Goal: Complete application form: Complete application form

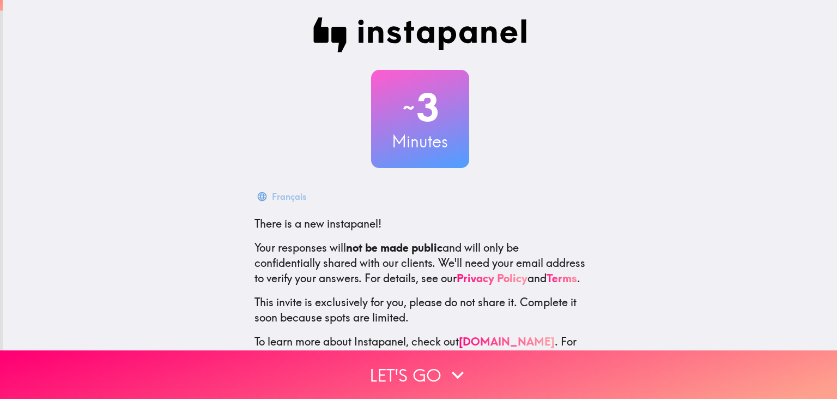
scroll to position [46, 0]
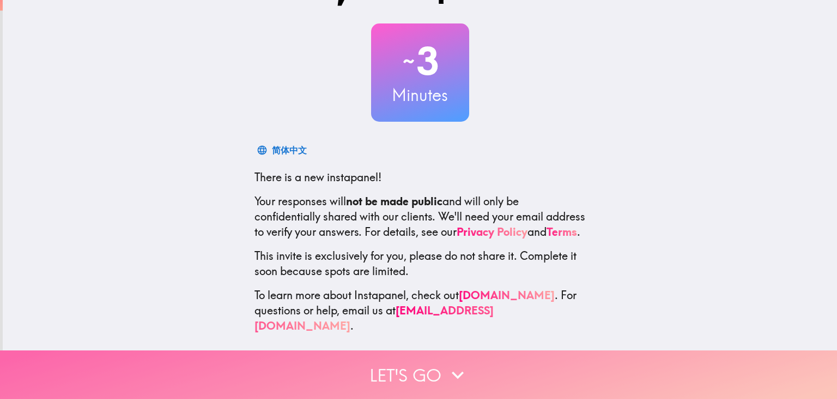
click at [500, 361] on button "Let's go" at bounding box center [418, 374] width 837 height 49
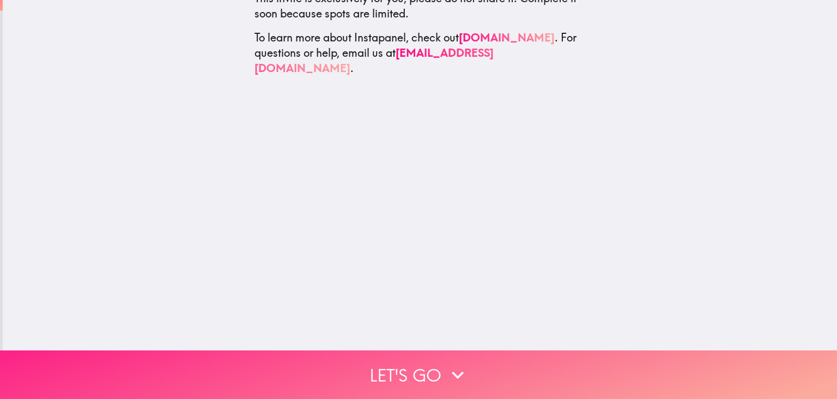
scroll to position [0, 0]
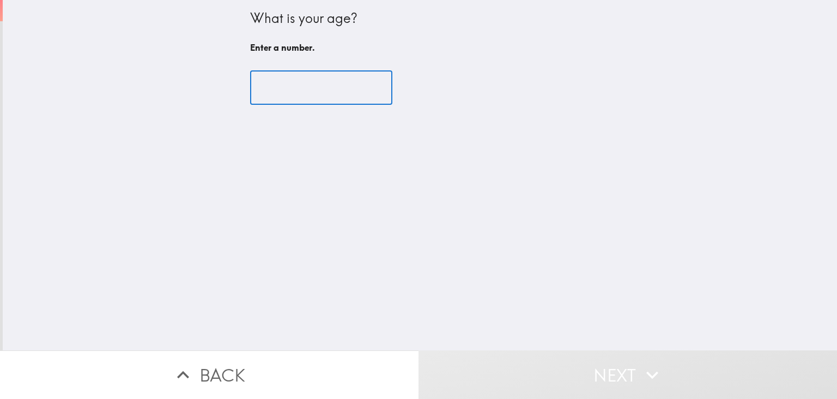
click at [290, 77] on input "number" at bounding box center [321, 88] width 142 height 34
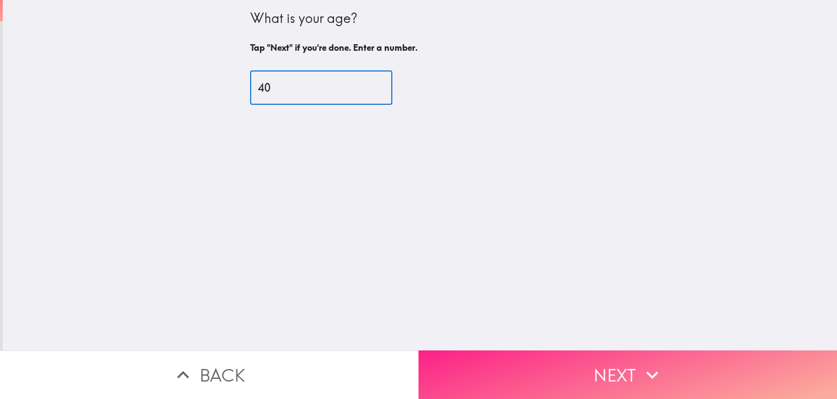
type input "40"
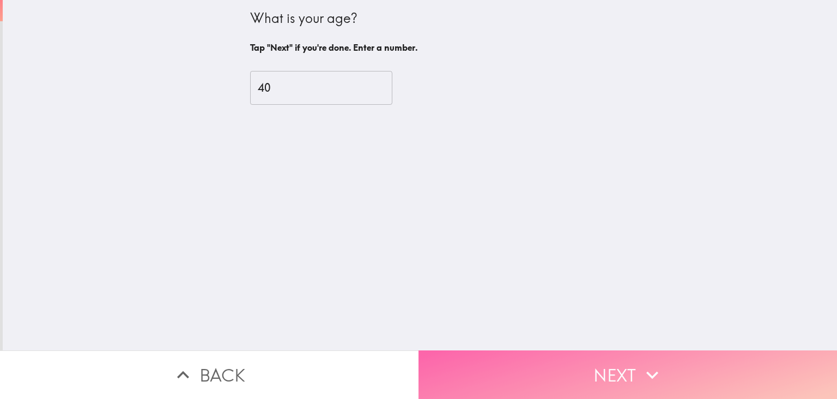
click at [562, 370] on button "Next" at bounding box center [628, 374] width 419 height 49
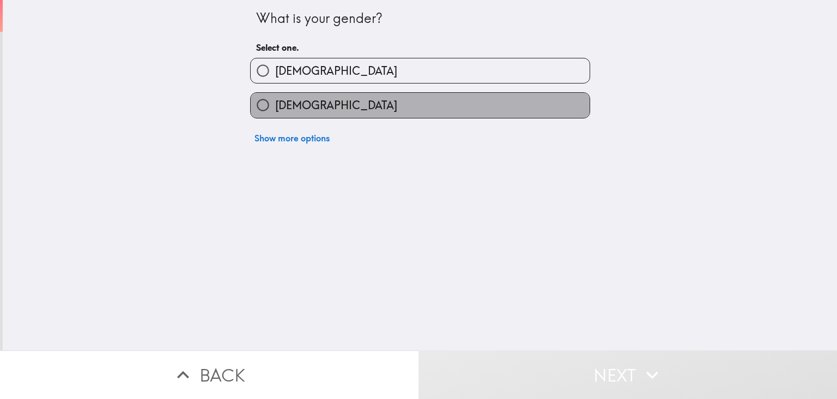
click at [333, 104] on label "[DEMOGRAPHIC_DATA]" at bounding box center [420, 105] width 339 height 25
click at [275, 104] on input "[DEMOGRAPHIC_DATA]" at bounding box center [263, 105] width 25 height 25
radio input "true"
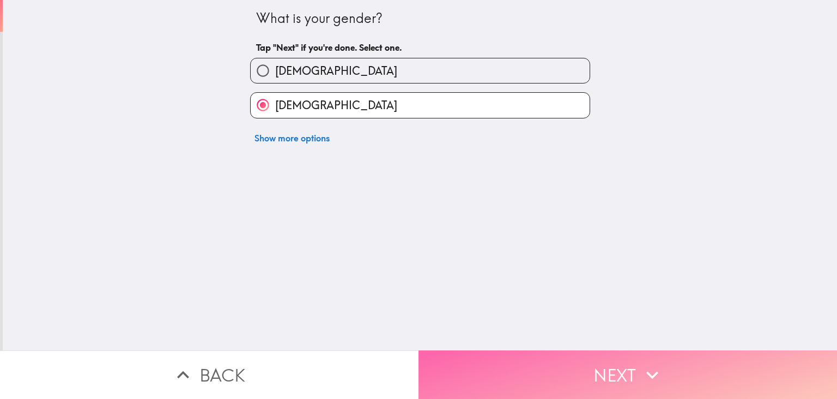
click at [568, 378] on button "Next" at bounding box center [628, 374] width 419 height 49
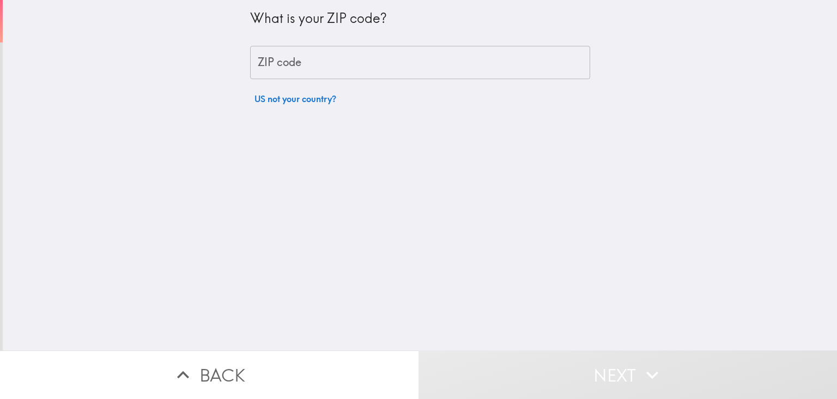
click at [352, 61] on input "ZIP code" at bounding box center [420, 63] width 340 height 34
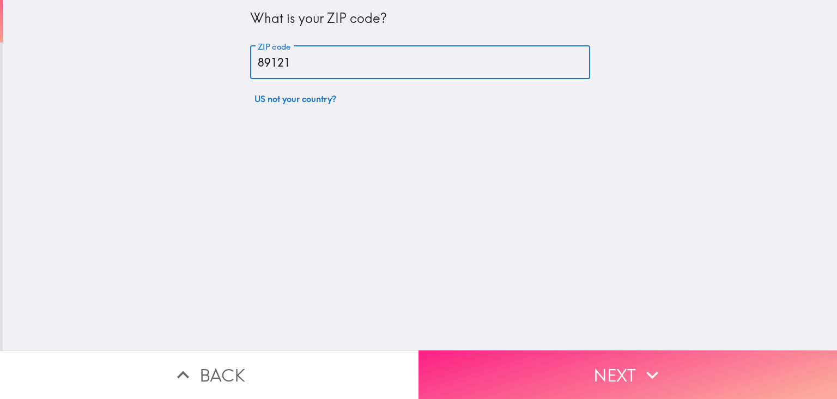
type input "89121"
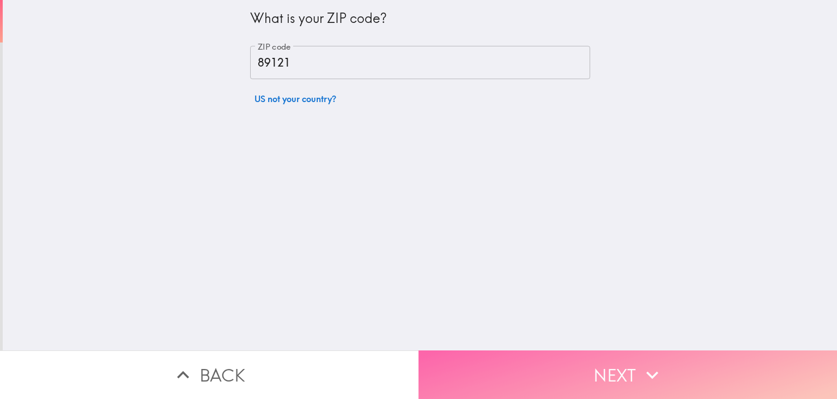
click at [579, 366] on button "Next" at bounding box center [628, 374] width 419 height 49
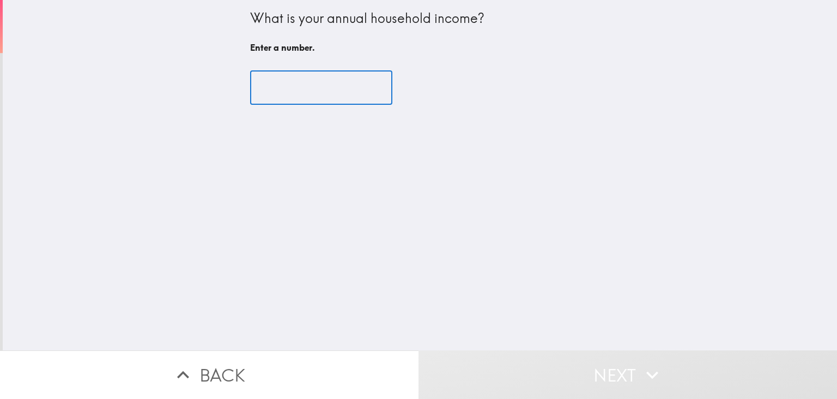
click at [391, 93] on input "number" at bounding box center [321, 88] width 142 height 34
click at [388, 90] on input "-1" at bounding box center [321, 88] width 142 height 34
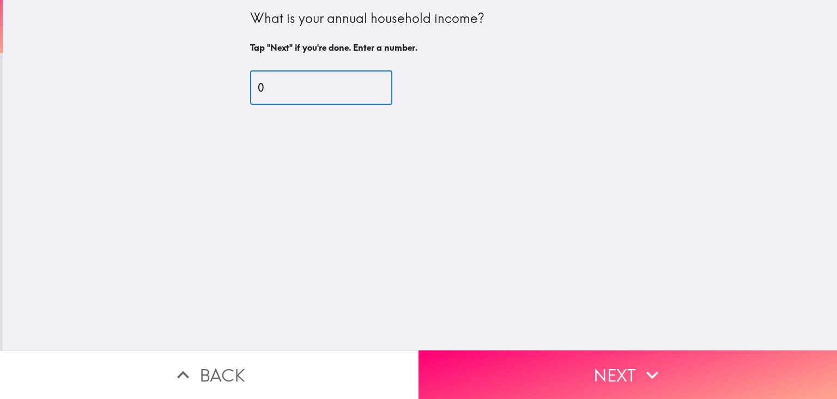
click at [388, 83] on input "0" at bounding box center [321, 88] width 142 height 34
type input "0"
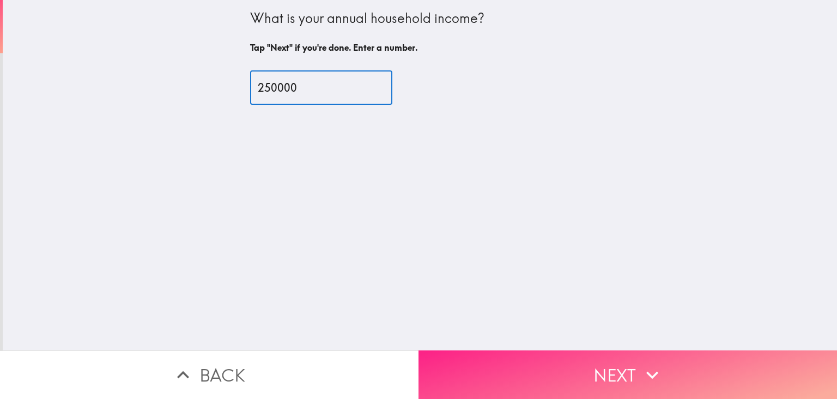
type input "250000"
click at [551, 379] on button "Next" at bounding box center [628, 374] width 419 height 49
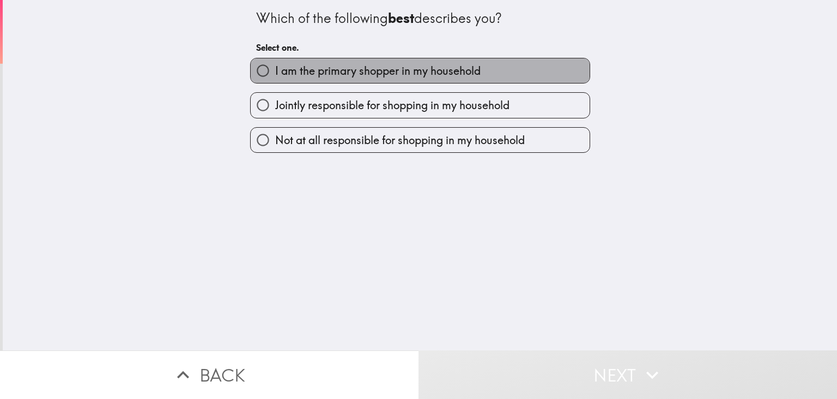
click at [419, 62] on label "I am the primary shopper in my household" at bounding box center [420, 70] width 339 height 25
click at [275, 62] on input "I am the primary shopper in my household" at bounding box center [263, 70] width 25 height 25
radio input "true"
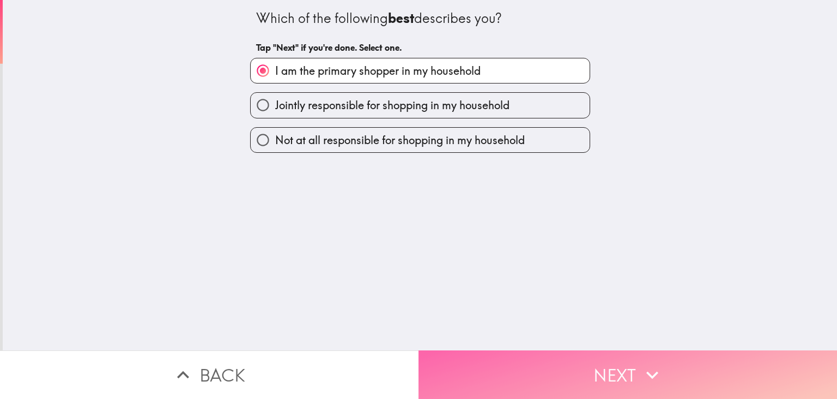
click at [686, 386] on button "Next" at bounding box center [628, 374] width 419 height 49
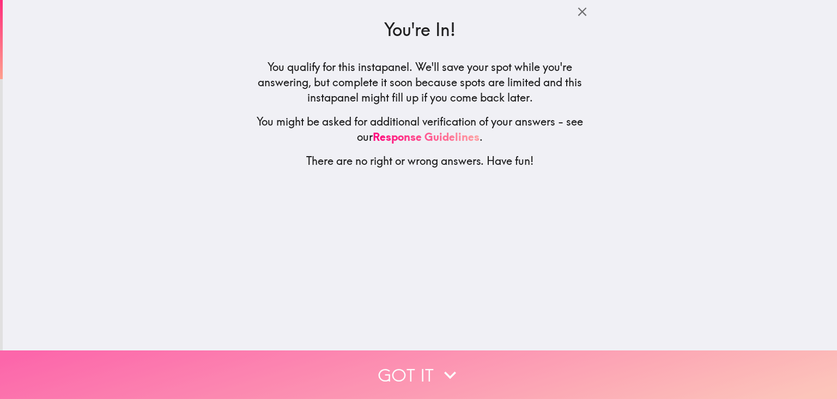
click at [640, 388] on button "Got it" at bounding box center [418, 374] width 837 height 49
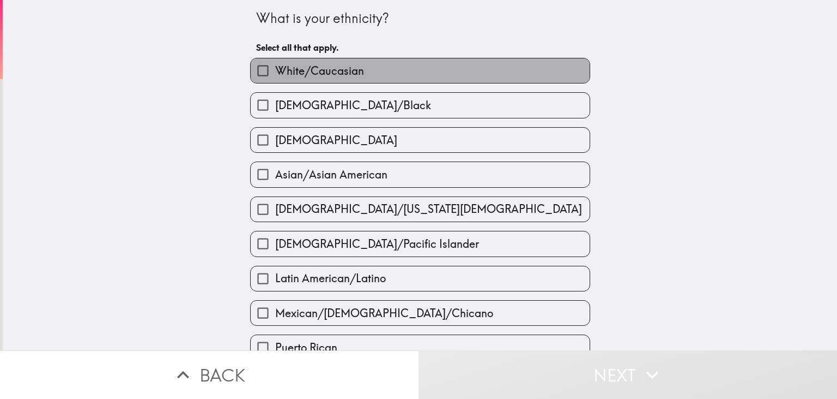
click at [367, 67] on label "White/Caucasian" at bounding box center [420, 70] width 339 height 25
click at [275, 67] on input "White/Caucasian" at bounding box center [263, 70] width 25 height 25
checkbox input "true"
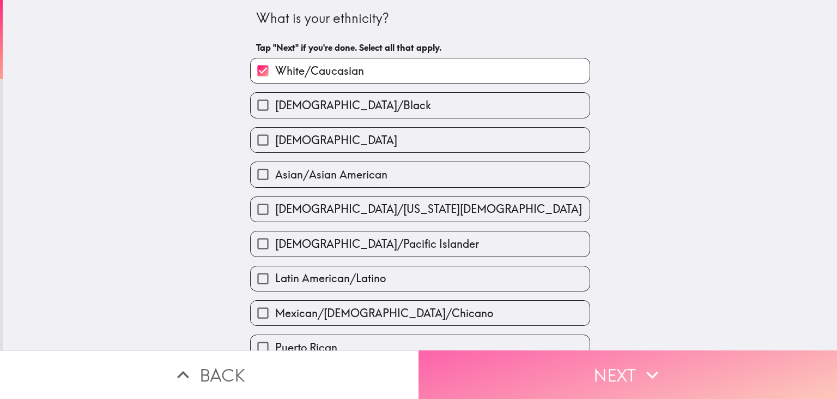
click at [566, 380] on button "Next" at bounding box center [628, 374] width 419 height 49
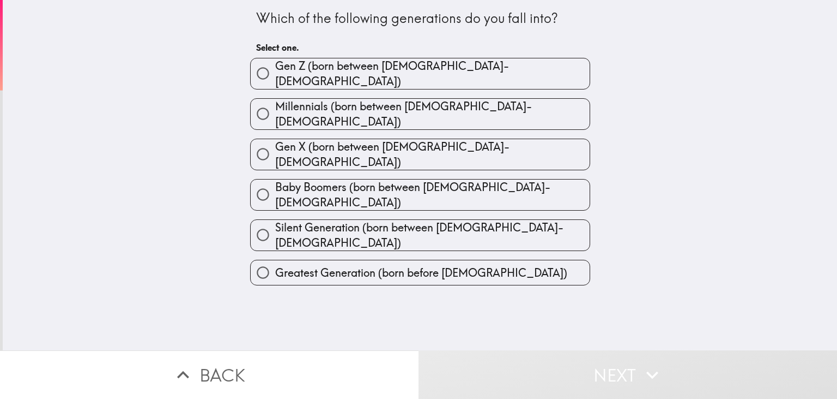
click at [328, 107] on span "Millennials (born between [DEMOGRAPHIC_DATA]-[DEMOGRAPHIC_DATA])" at bounding box center [432, 114] width 315 height 31
click at [275, 107] on input "Millennials (born between [DEMOGRAPHIC_DATA]-[DEMOGRAPHIC_DATA])" at bounding box center [263, 113] width 25 height 25
radio input "true"
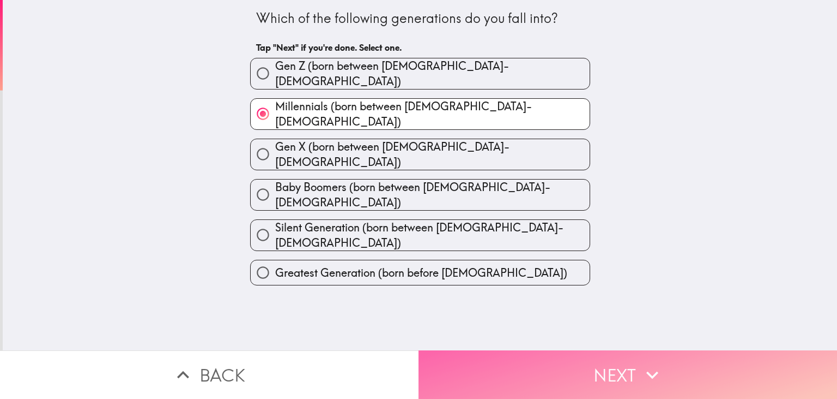
click at [567, 378] on button "Next" at bounding box center [628, 374] width 419 height 49
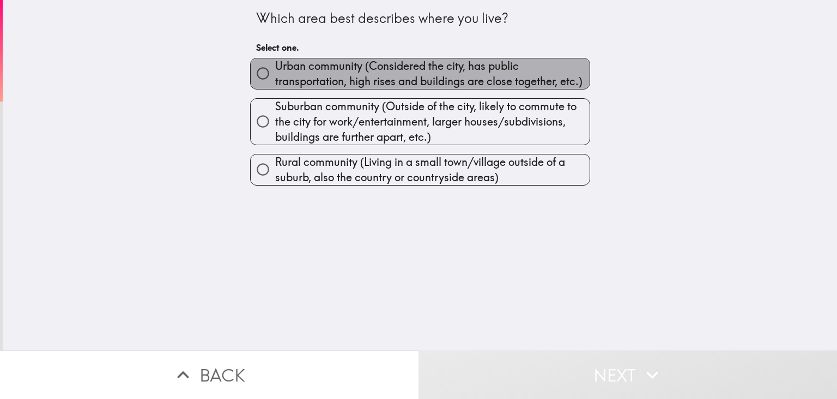
click at [324, 62] on span "Urban community (Considered the city, has public transportation, high rises and…" at bounding box center [432, 73] width 315 height 31
click at [275, 62] on input "Urban community (Considered the city, has public transportation, high rises and…" at bounding box center [263, 73] width 25 height 25
radio input "true"
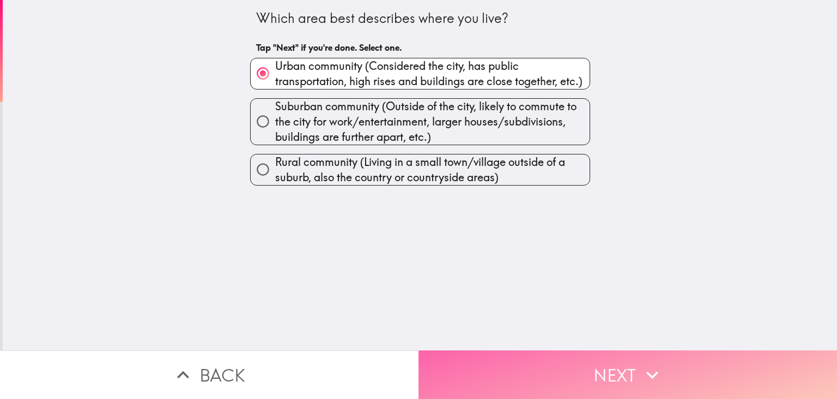
click at [631, 373] on button "Next" at bounding box center [628, 374] width 419 height 49
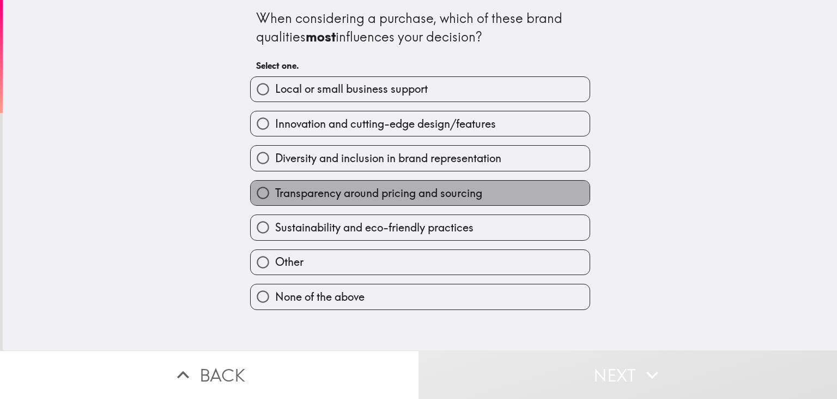
click at [407, 194] on span "Transparency around pricing and sourcing" at bounding box center [378, 192] width 207 height 15
click at [275, 194] on input "Transparency around pricing and sourcing" at bounding box center [263, 192] width 25 height 25
radio input "true"
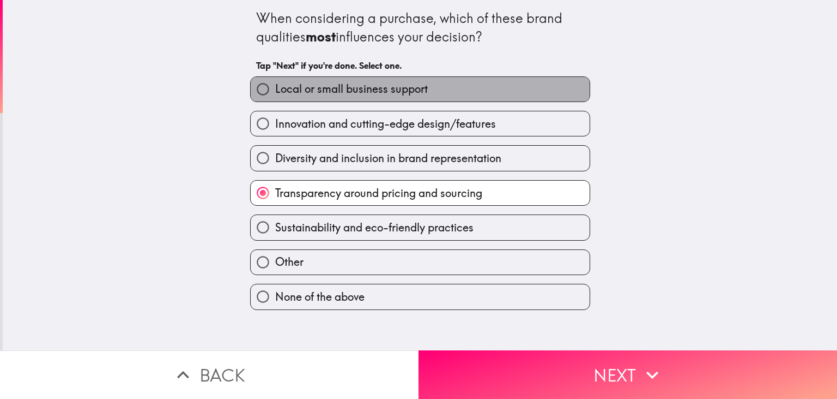
click at [414, 91] on span "Local or small business support" at bounding box center [351, 88] width 153 height 15
click at [275, 91] on input "Local or small business support" at bounding box center [263, 89] width 25 height 25
radio input "true"
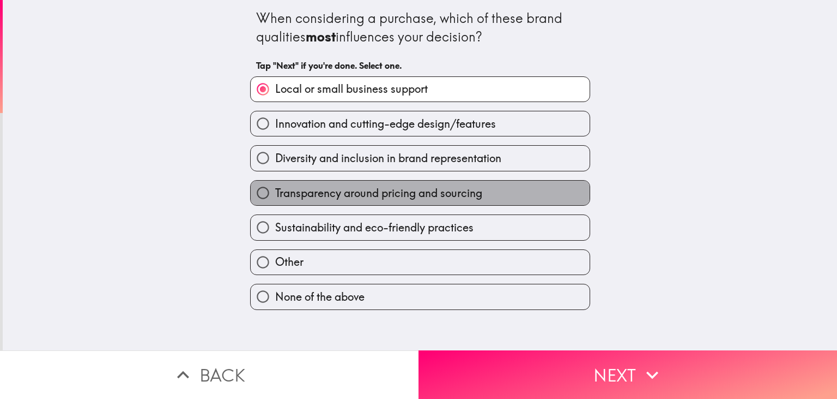
click at [392, 197] on span "Transparency around pricing and sourcing" at bounding box center [378, 192] width 207 height 15
click at [275, 197] on input "Transparency around pricing and sourcing" at bounding box center [263, 192] width 25 height 25
radio input "true"
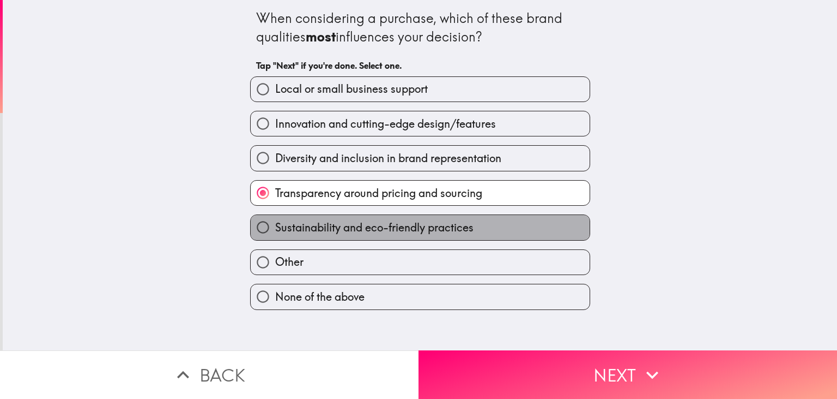
click at [400, 232] on span "Sustainability and eco-friendly practices" at bounding box center [374, 227] width 198 height 15
click at [275, 232] on input "Sustainability and eco-friendly practices" at bounding box center [263, 227] width 25 height 25
radio input "true"
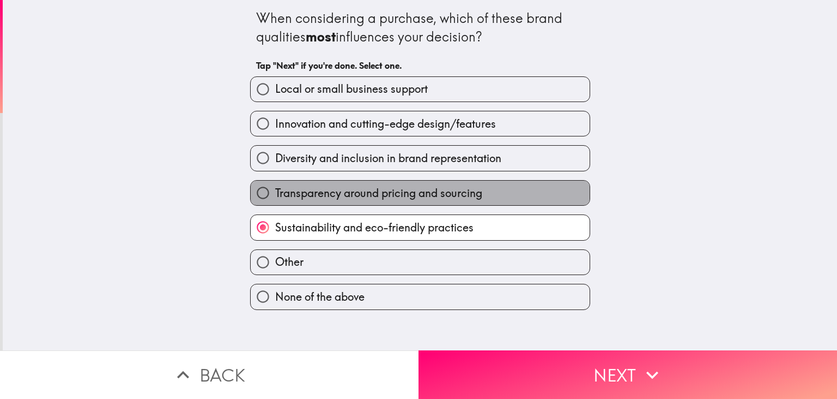
click at [396, 197] on span "Transparency around pricing and sourcing" at bounding box center [378, 192] width 207 height 15
click at [275, 197] on input "Transparency around pricing and sourcing" at bounding box center [263, 192] width 25 height 25
radio input "true"
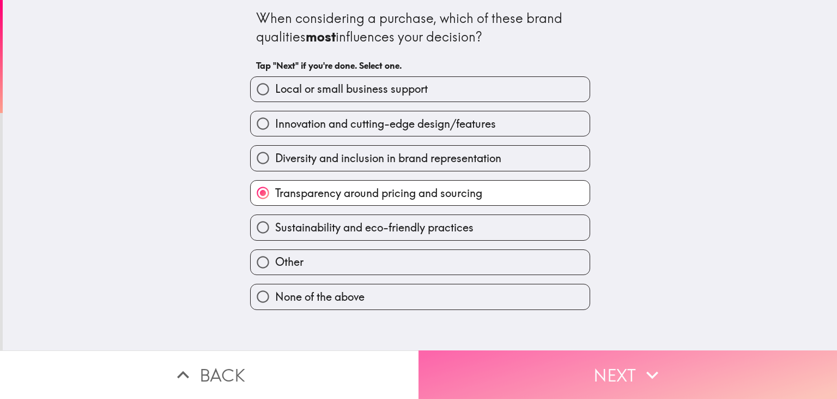
click at [521, 370] on button "Next" at bounding box center [628, 374] width 419 height 49
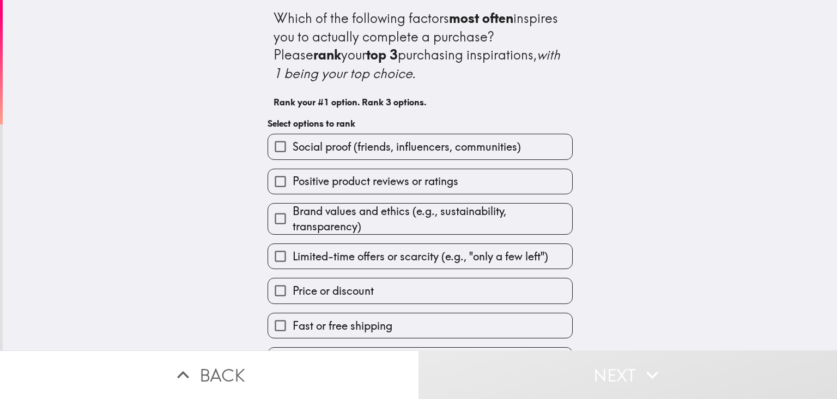
click at [400, 147] on span "Social proof (friends, influencers, communities)" at bounding box center [407, 146] width 228 height 15
click at [293, 147] on input "Social proof (friends, influencers, communities)" at bounding box center [280, 146] width 25 height 25
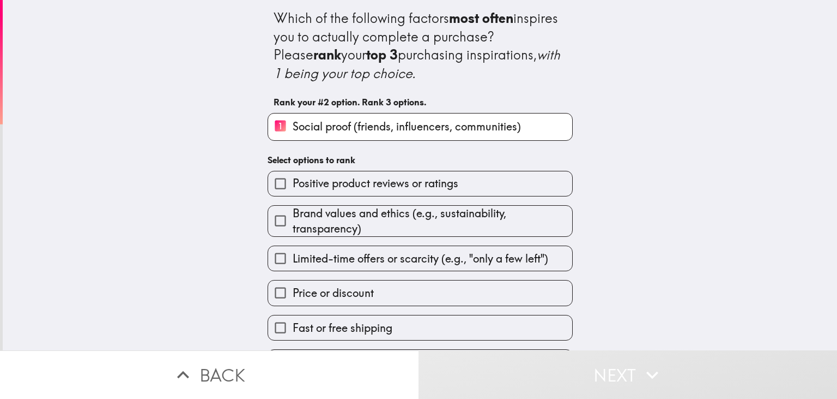
click at [403, 219] on span "Brand values and ethics (e.g., sustainability, transparency)" at bounding box center [433, 221] width 280 height 31
click at [293, 219] on input "Brand values and ethics (e.g., sustainability, transparency)" at bounding box center [280, 220] width 25 height 25
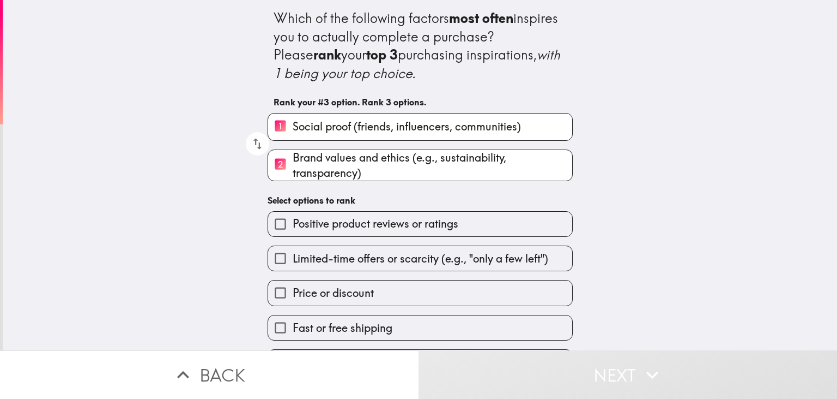
click at [393, 293] on label "Price or discount" at bounding box center [420, 292] width 304 height 25
click at [293, 293] on input "Price or discount" at bounding box center [280, 292] width 25 height 25
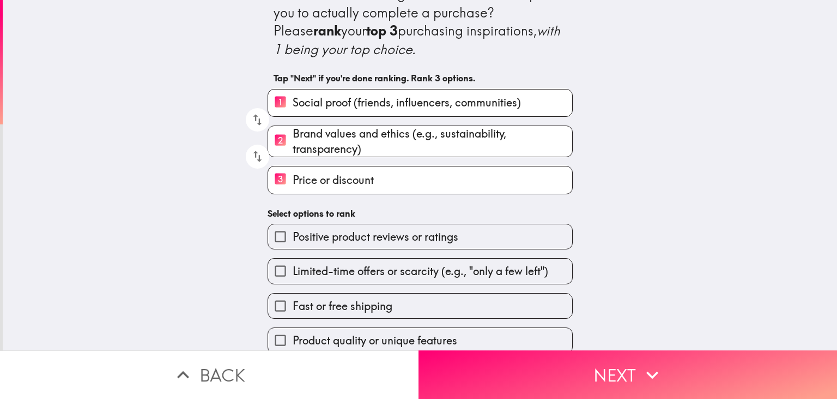
scroll to position [25, 0]
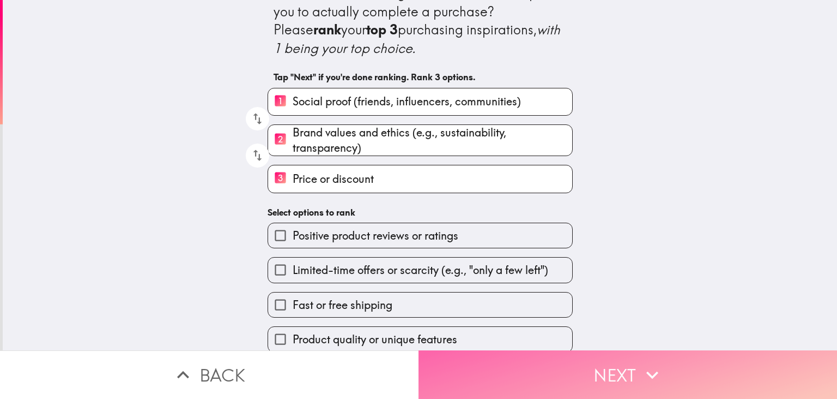
click at [743, 375] on button "Next" at bounding box center [628, 374] width 419 height 49
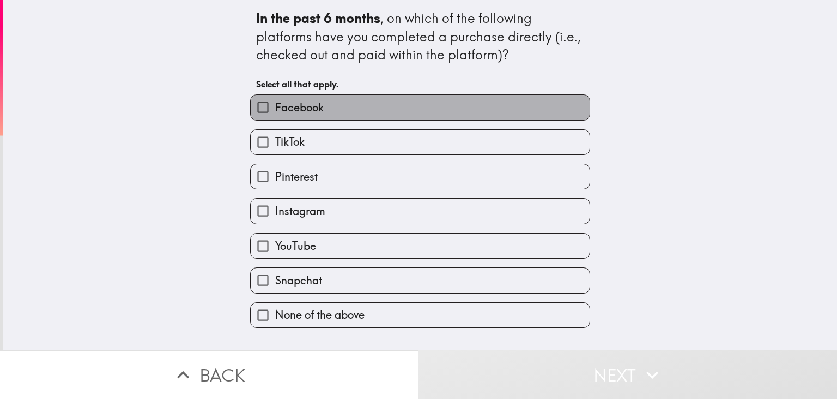
click at [376, 108] on label "Facebook" at bounding box center [420, 107] width 339 height 25
click at [275, 108] on input "Facebook" at bounding box center [263, 107] width 25 height 25
checkbox input "true"
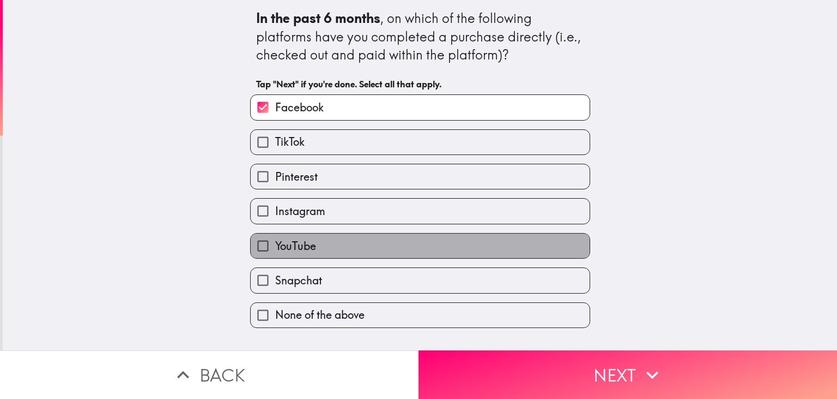
click at [372, 245] on label "YouTube" at bounding box center [420, 245] width 339 height 25
click at [275, 245] on input "YouTube" at bounding box center [263, 245] width 25 height 25
checkbox input "true"
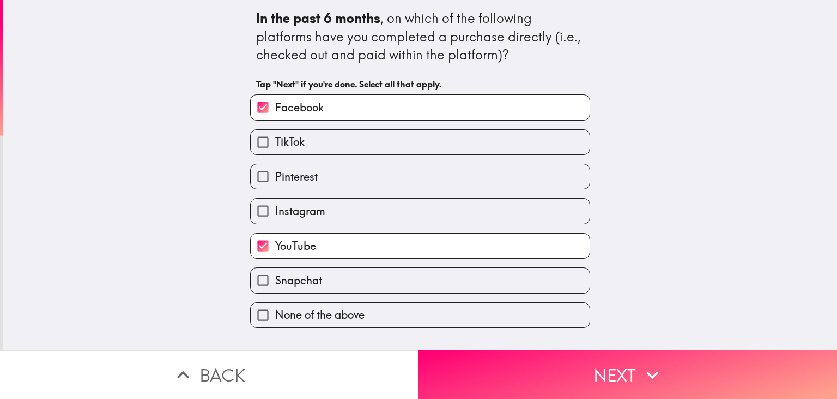
click at [372, 209] on label "Instagram" at bounding box center [420, 210] width 339 height 25
click at [275, 209] on input "Instagram" at bounding box center [263, 210] width 25 height 25
checkbox input "true"
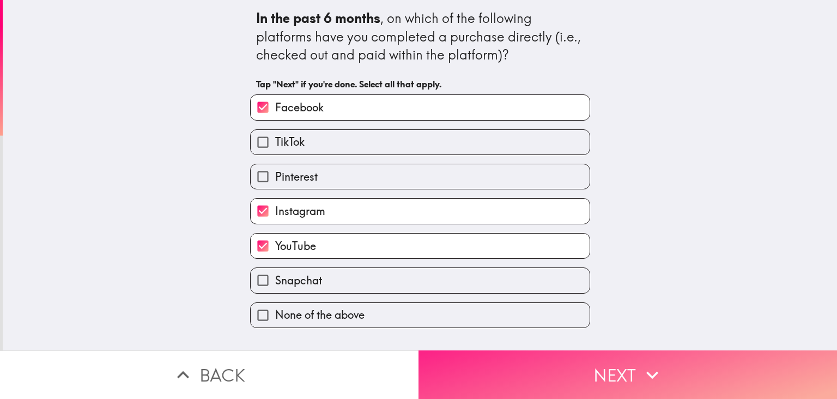
click at [516, 376] on button "Next" at bounding box center [628, 374] width 419 height 49
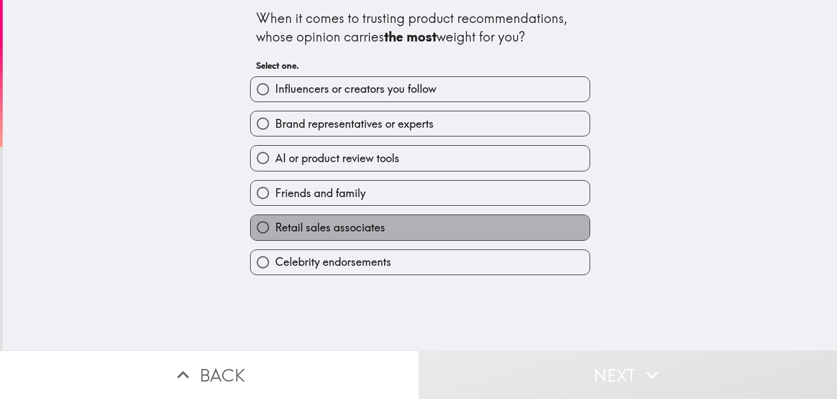
click at [422, 227] on label "Retail sales associates" at bounding box center [420, 227] width 339 height 25
click at [275, 227] on input "Retail sales associates" at bounding box center [263, 227] width 25 height 25
radio input "true"
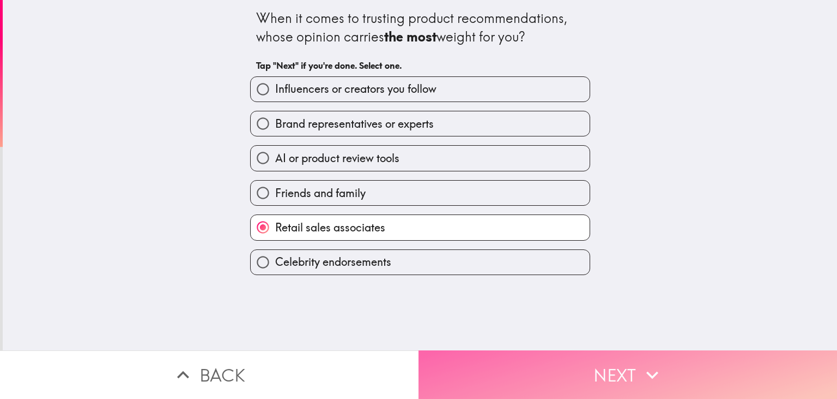
click at [605, 377] on button "Next" at bounding box center [628, 374] width 419 height 49
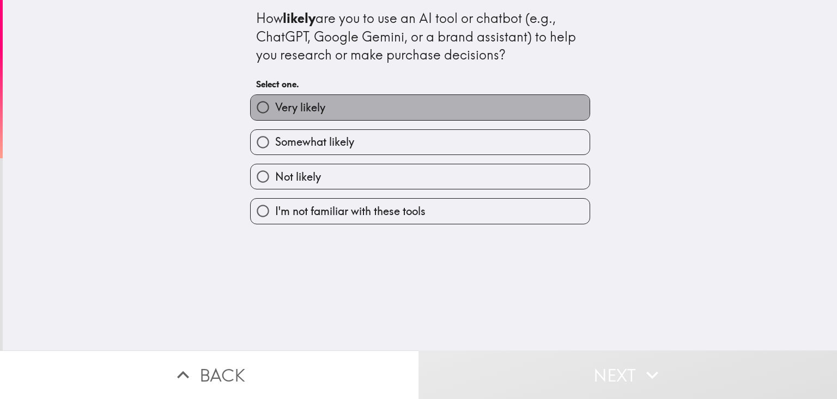
click at [341, 108] on label "Very likely" at bounding box center [420, 107] width 339 height 25
click at [275, 108] on input "Very likely" at bounding box center [263, 107] width 25 height 25
radio input "true"
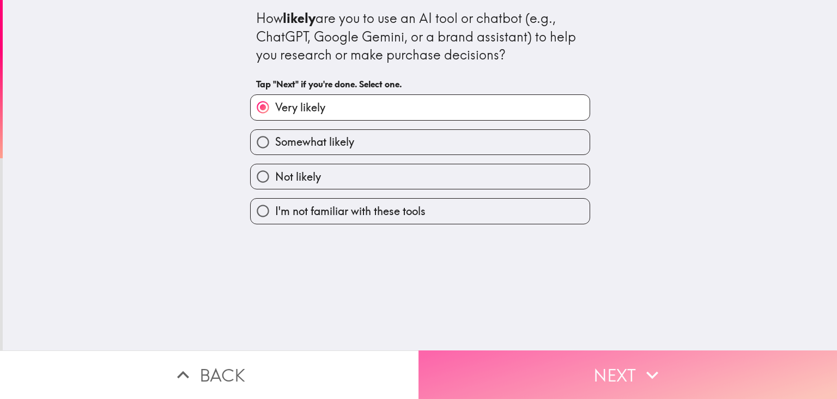
click at [530, 371] on button "Next" at bounding box center [628, 374] width 419 height 49
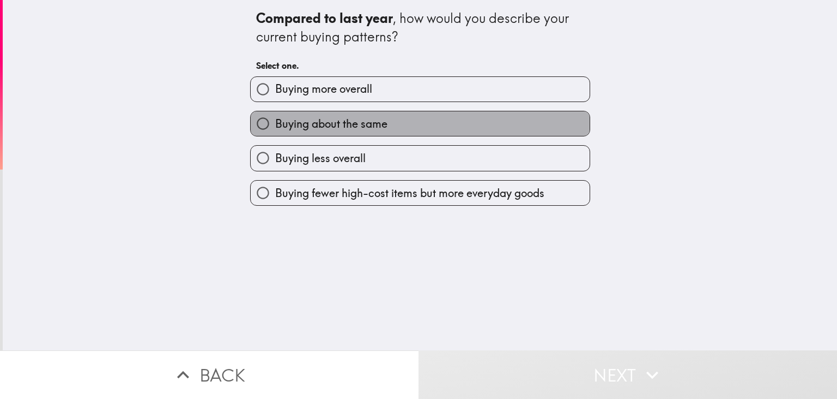
click at [377, 128] on span "Buying about the same" at bounding box center [331, 123] width 112 height 15
click at [275, 128] on input "Buying about the same" at bounding box center [263, 123] width 25 height 25
radio input "true"
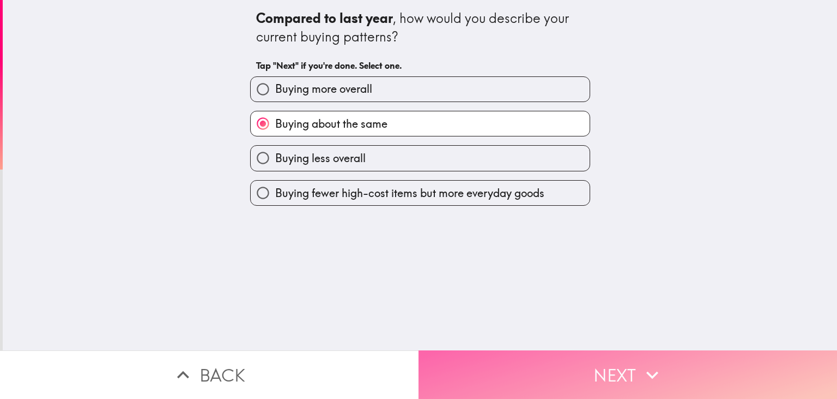
click at [610, 377] on button "Next" at bounding box center [628, 374] width 419 height 49
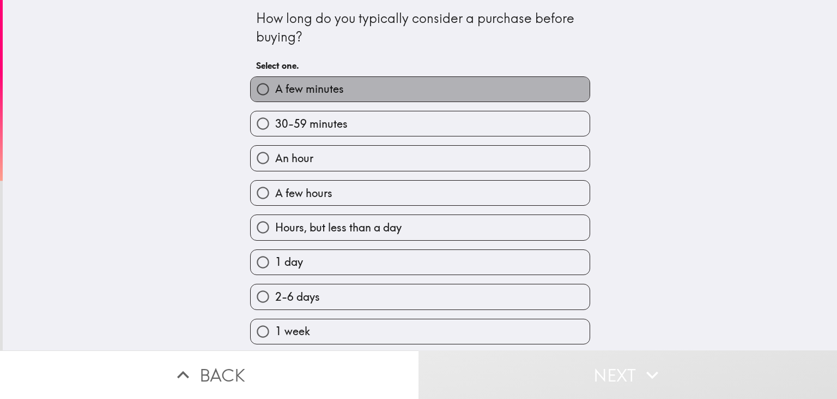
click at [321, 88] on span "A few minutes" at bounding box center [309, 88] width 69 height 15
click at [275, 88] on input "A few minutes" at bounding box center [263, 89] width 25 height 25
radio input "true"
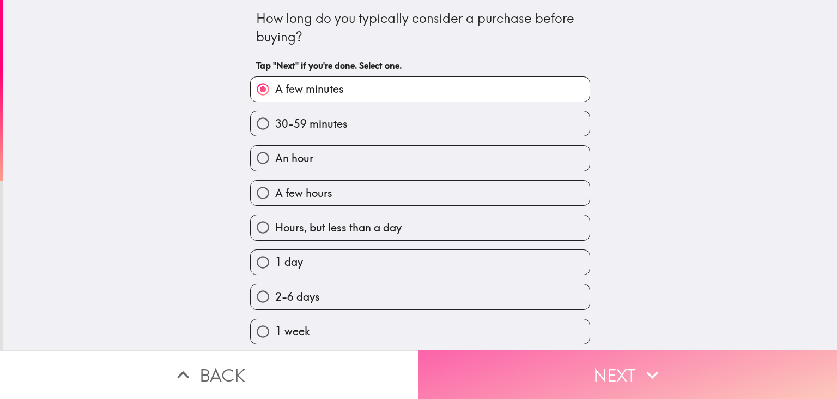
click at [548, 376] on button "Next" at bounding box center [628, 374] width 419 height 49
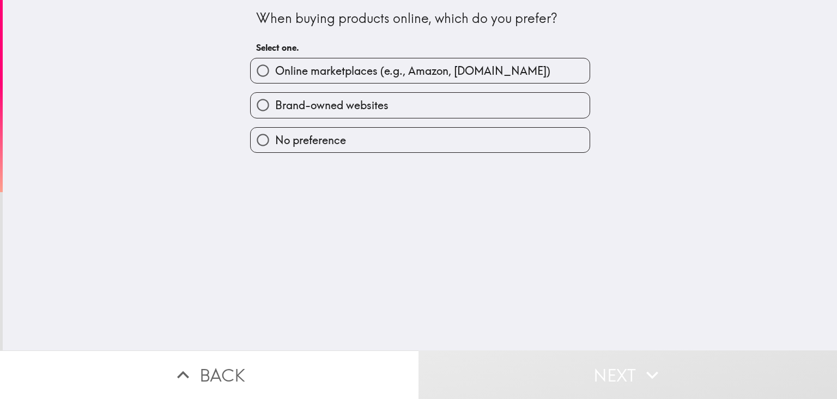
click at [439, 69] on span "Online marketplaces (e.g., Amazon, [DOMAIN_NAME])" at bounding box center [412, 70] width 275 height 15
click at [275, 69] on input "Online marketplaces (e.g., Amazon, [DOMAIN_NAME])" at bounding box center [263, 70] width 25 height 25
radio input "true"
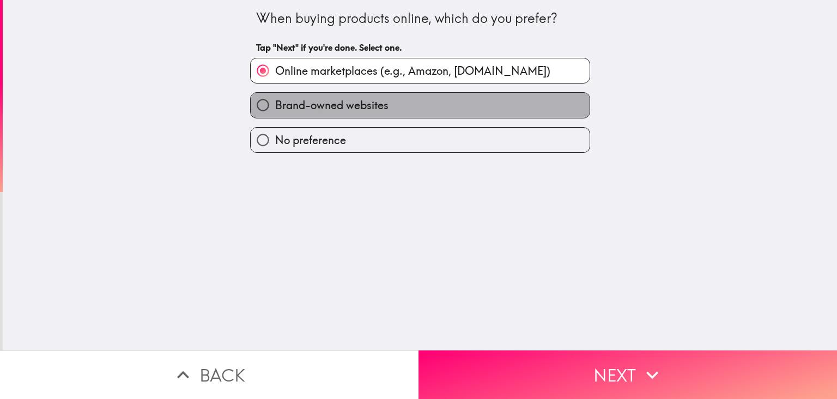
click at [430, 106] on label "Brand-owned websites" at bounding box center [420, 105] width 339 height 25
click at [275, 106] on input "Brand-owned websites" at bounding box center [263, 105] width 25 height 25
radio input "true"
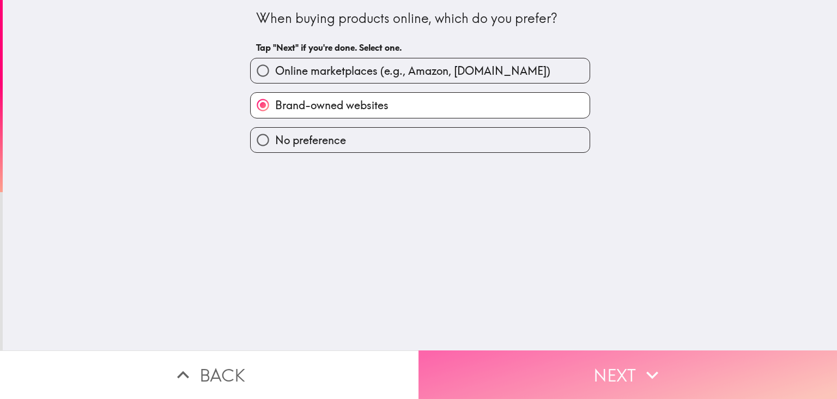
click at [514, 394] on button "Next" at bounding box center [628, 374] width 419 height 49
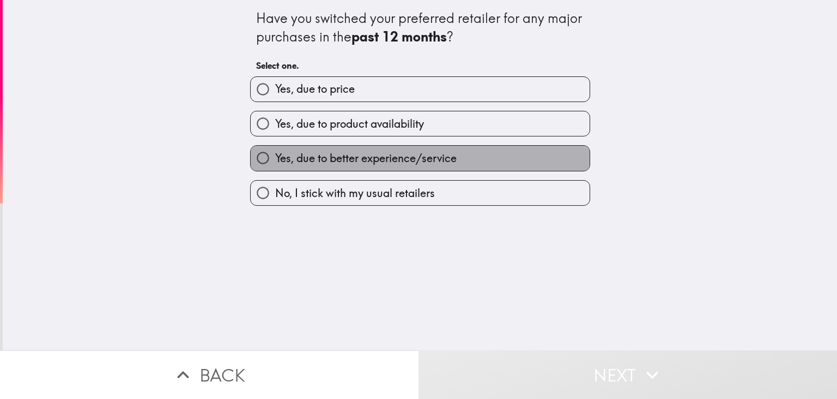
click at [392, 159] on span "Yes, due to better experience/service" at bounding box center [366, 157] width 182 height 15
click at [275, 159] on input "Yes, due to better experience/service" at bounding box center [263, 158] width 25 height 25
radio input "true"
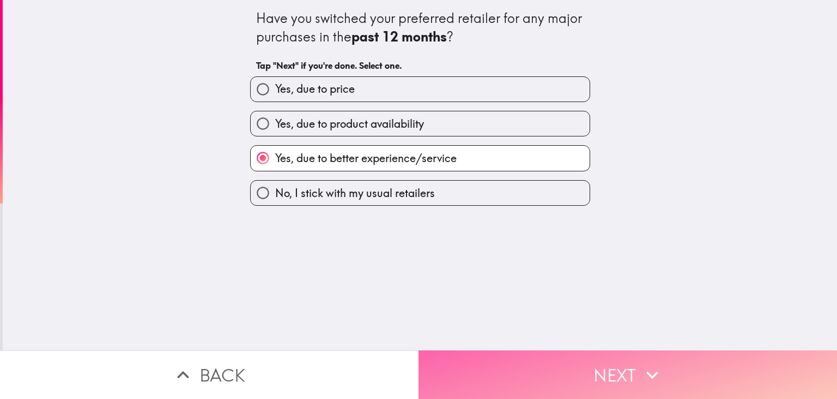
click at [618, 366] on button "Next" at bounding box center [628, 374] width 419 height 49
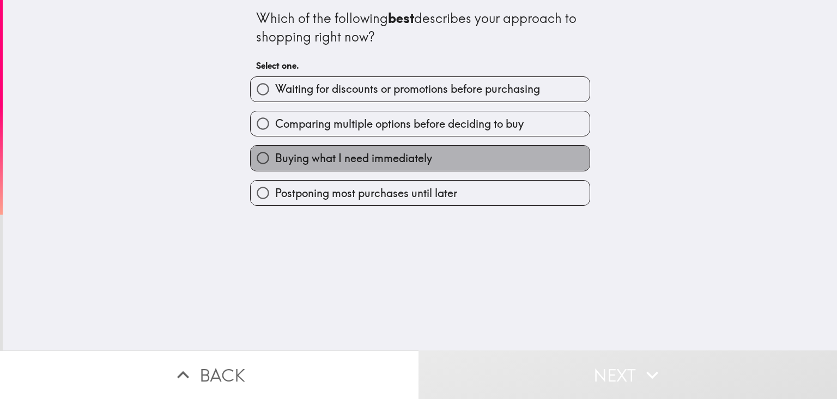
click at [468, 161] on label "Buying what I need immediately" at bounding box center [420, 158] width 339 height 25
click at [275, 161] on input "Buying what I need immediately" at bounding box center [263, 158] width 25 height 25
radio input "true"
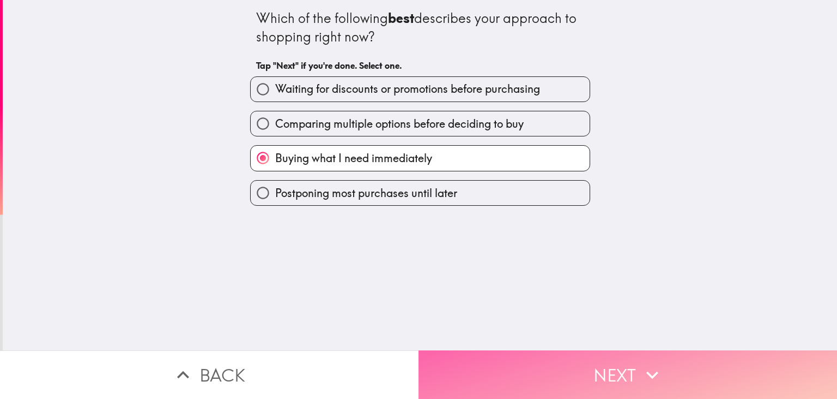
click at [606, 374] on button "Next" at bounding box center [628, 374] width 419 height 49
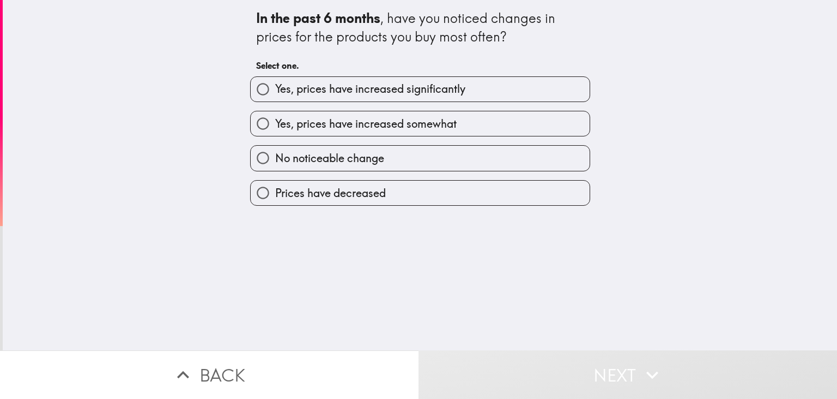
click at [414, 119] on span "Yes, prices have increased somewhat" at bounding box center [366, 123] width 182 height 15
click at [275, 119] on input "Yes, prices have increased somewhat" at bounding box center [263, 123] width 25 height 25
radio input "true"
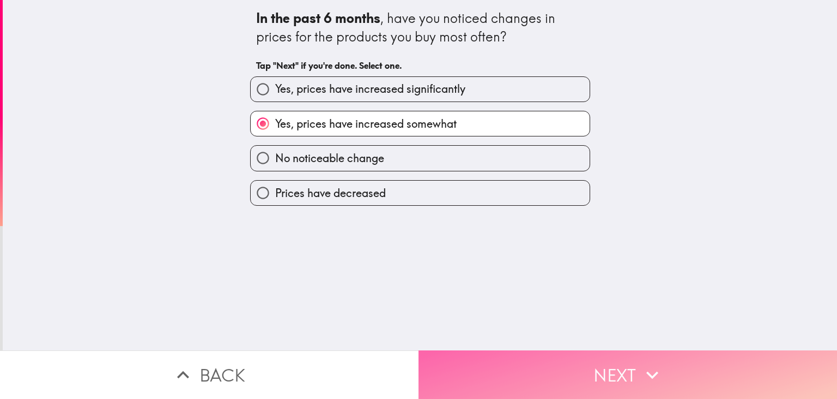
click at [548, 375] on button "Next" at bounding box center [628, 374] width 419 height 49
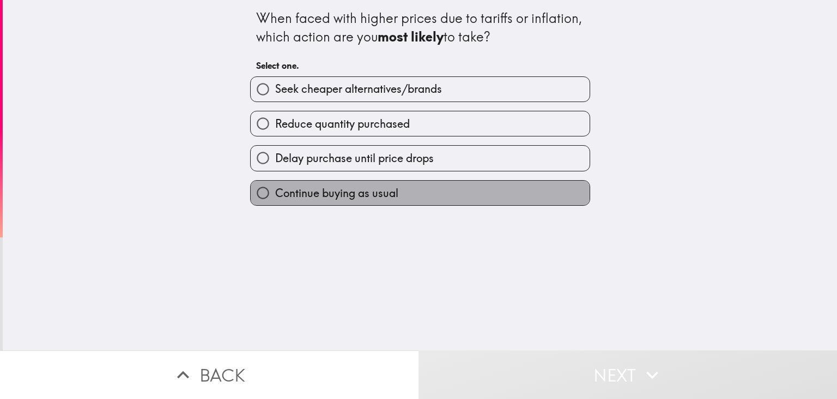
click at [388, 193] on span "Continue buying as usual" at bounding box center [336, 192] width 123 height 15
click at [275, 193] on input "Continue buying as usual" at bounding box center [263, 192] width 25 height 25
radio input "true"
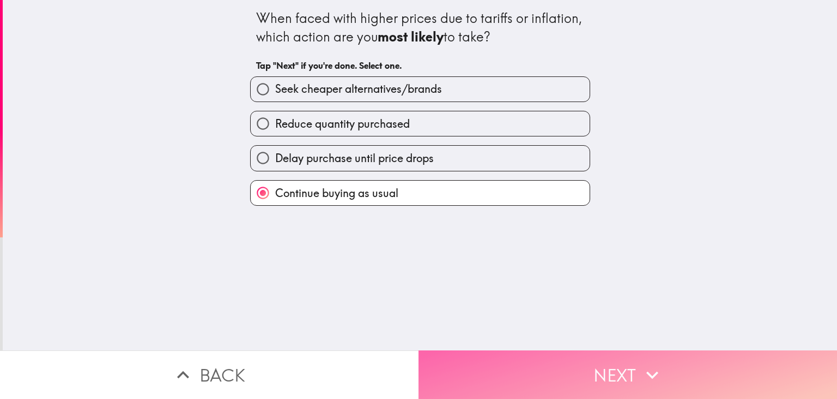
click at [574, 384] on button "Next" at bounding box center [628, 374] width 419 height 49
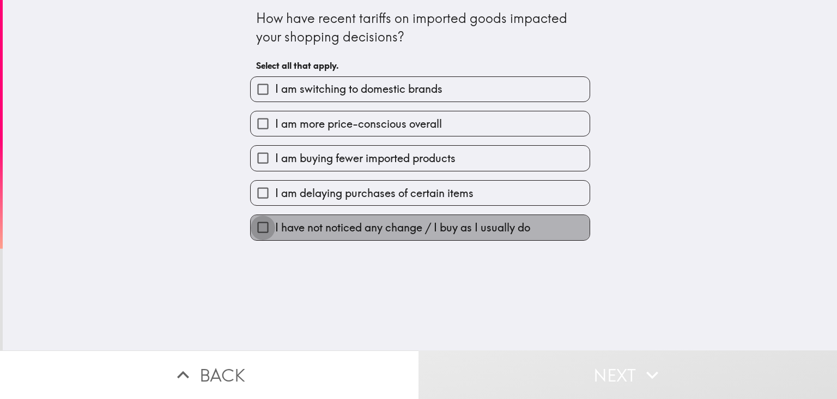
click at [261, 229] on input "I have not noticed any change / I buy as I usually do" at bounding box center [263, 227] width 25 height 25
checkbox input "true"
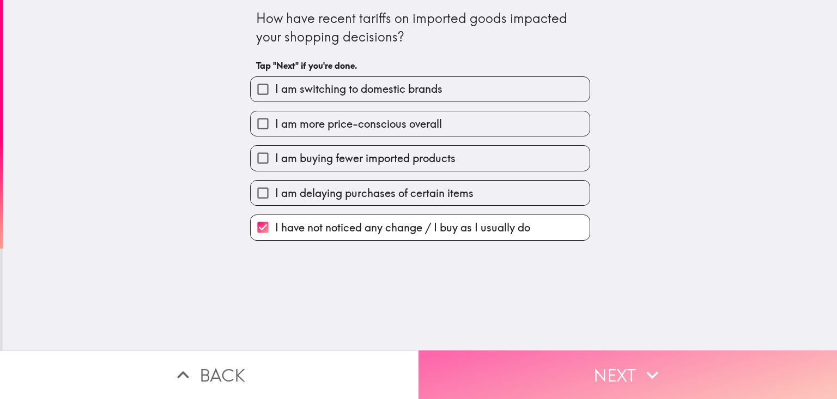
click at [555, 373] on button "Next" at bounding box center [628, 374] width 419 height 49
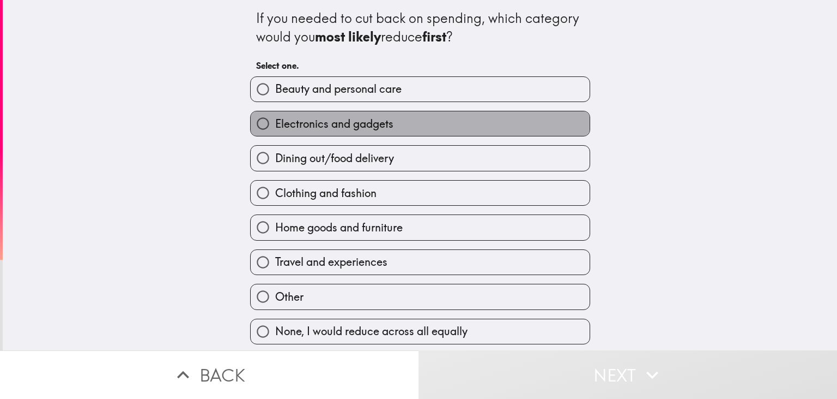
click at [432, 126] on label "Electronics and gadgets" at bounding box center [420, 123] width 339 height 25
click at [275, 126] on input "Electronics and gadgets" at bounding box center [263, 123] width 25 height 25
radio input "true"
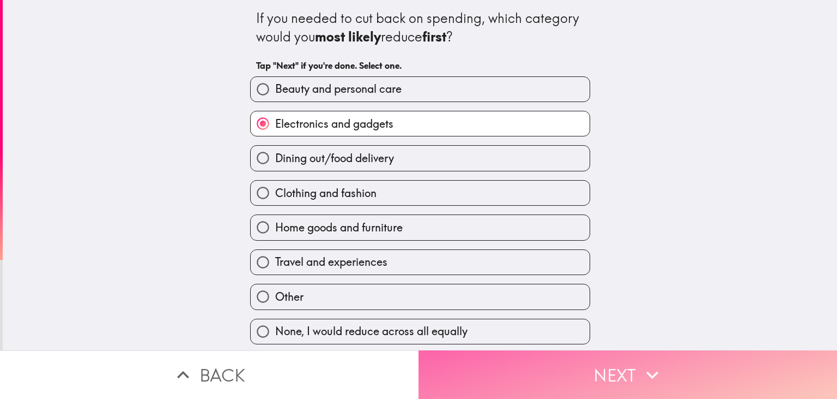
click at [630, 367] on button "Next" at bounding box center [628, 374] width 419 height 49
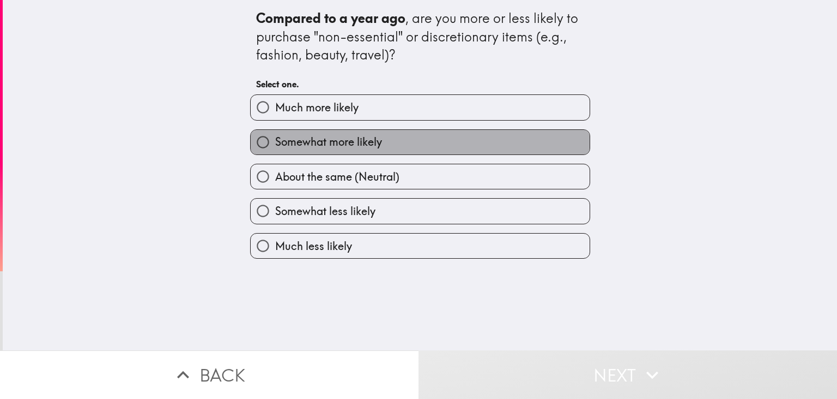
click at [487, 138] on label "Somewhat more likely" at bounding box center [420, 142] width 339 height 25
click at [275, 138] on input "Somewhat more likely" at bounding box center [263, 142] width 25 height 25
radio input "true"
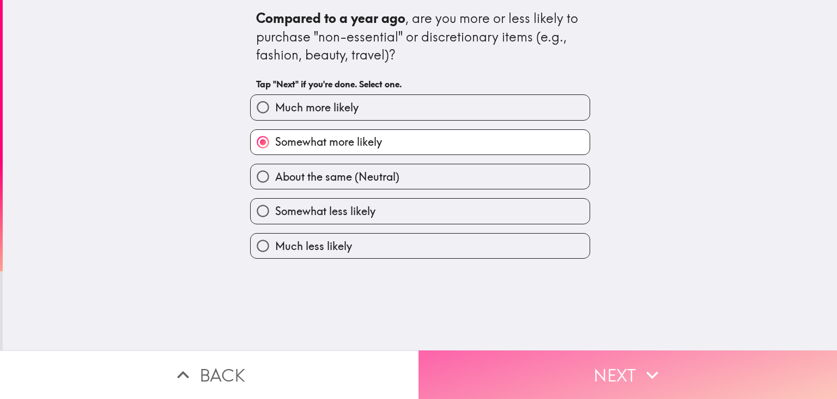
click at [615, 366] on button "Next" at bounding box center [628, 374] width 419 height 49
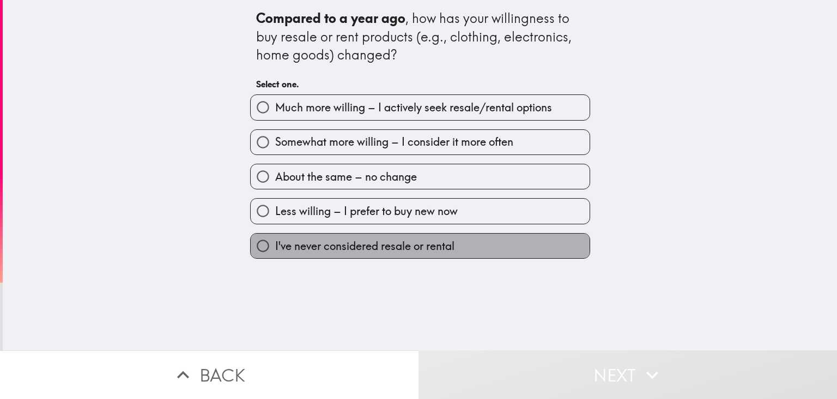
click at [508, 248] on label "I've never considered resale or rental" at bounding box center [420, 245] width 339 height 25
click at [275, 248] on input "I've never considered resale or rental" at bounding box center [263, 245] width 25 height 25
radio input "true"
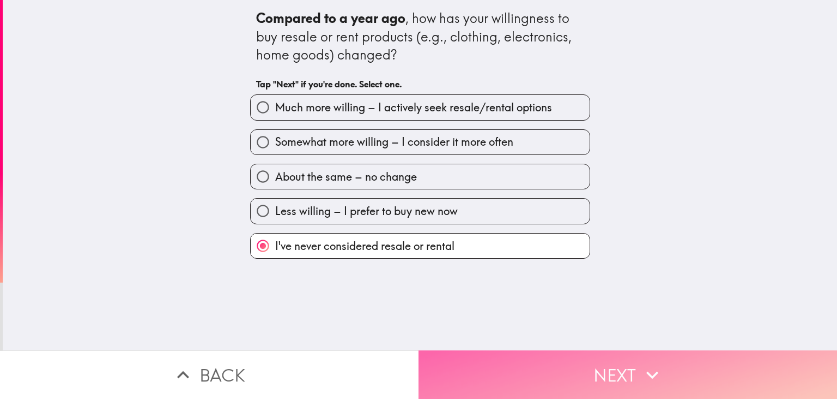
click at [580, 367] on button "Next" at bounding box center [628, 374] width 419 height 49
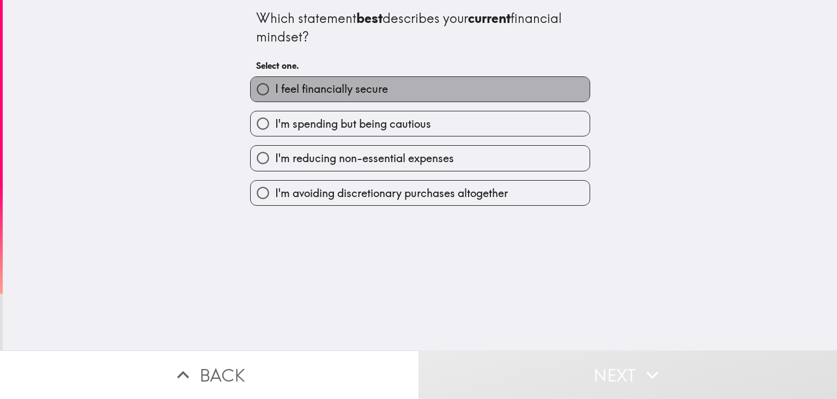
click at [413, 93] on label "I feel financially secure" at bounding box center [420, 89] width 339 height 25
click at [275, 93] on input "I feel financially secure" at bounding box center [263, 89] width 25 height 25
radio input "true"
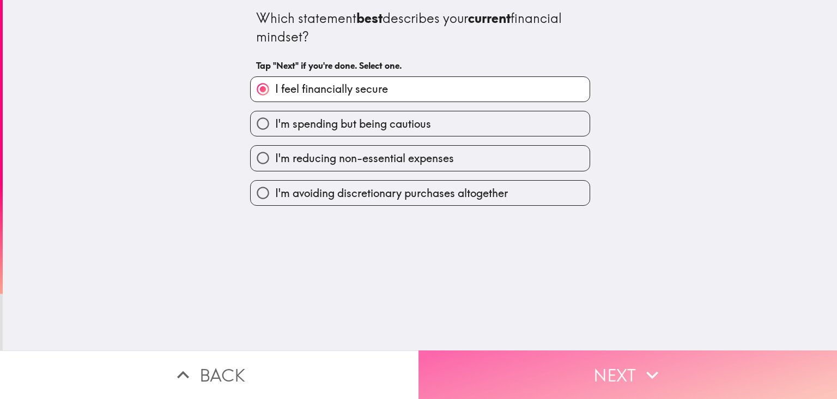
click at [592, 357] on button "Next" at bounding box center [628, 374] width 419 height 49
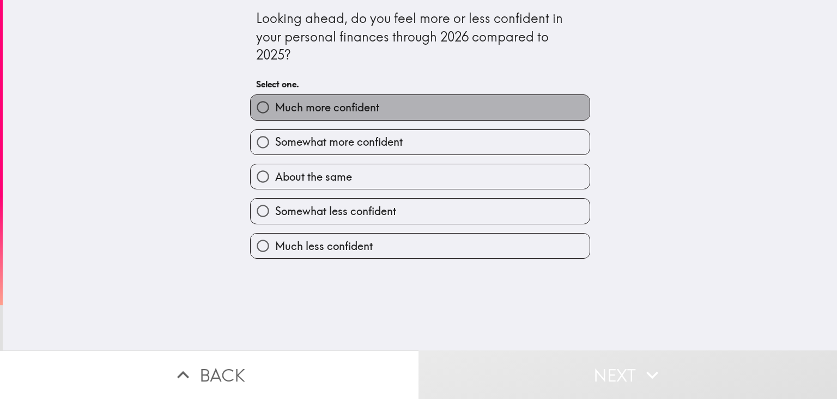
click at [476, 101] on label "Much more confident" at bounding box center [420, 107] width 339 height 25
click at [275, 101] on input "Much more confident" at bounding box center [263, 107] width 25 height 25
radio input "true"
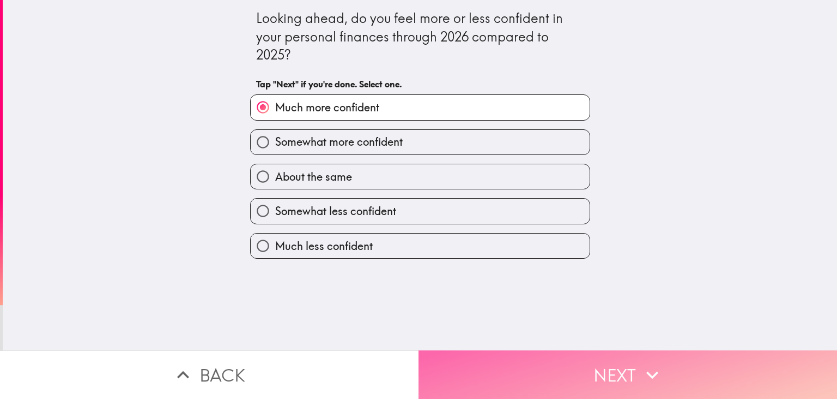
click at [653, 376] on icon "button" at bounding box center [653, 375] width 12 height 8
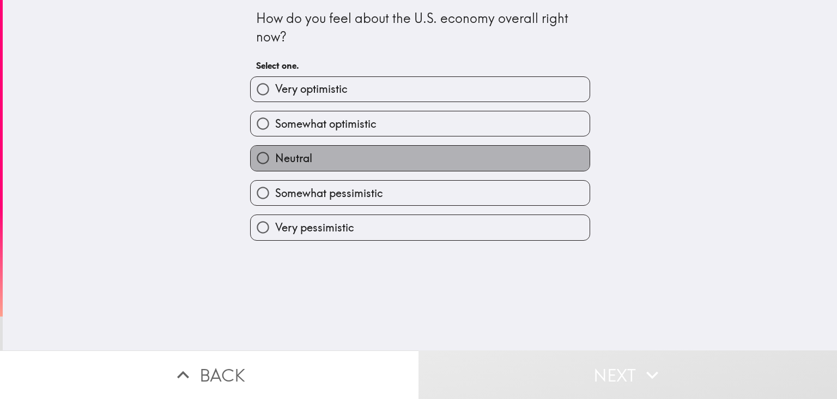
click at [451, 161] on label "Neutral" at bounding box center [420, 158] width 339 height 25
click at [275, 161] on input "Neutral" at bounding box center [263, 158] width 25 height 25
radio input "true"
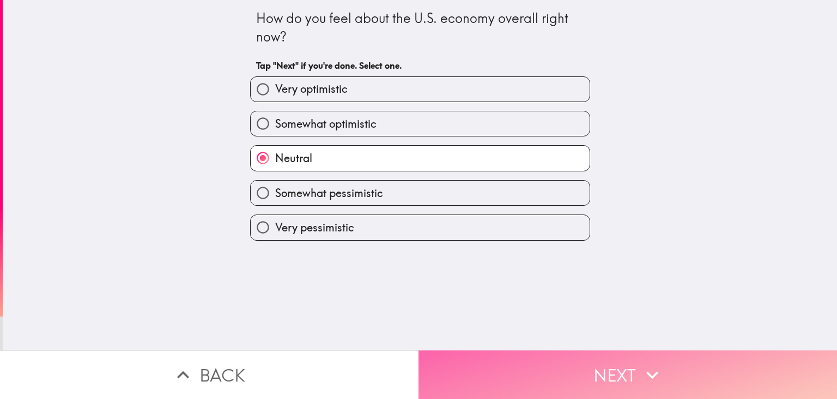
click at [590, 366] on button "Next" at bounding box center [628, 374] width 419 height 49
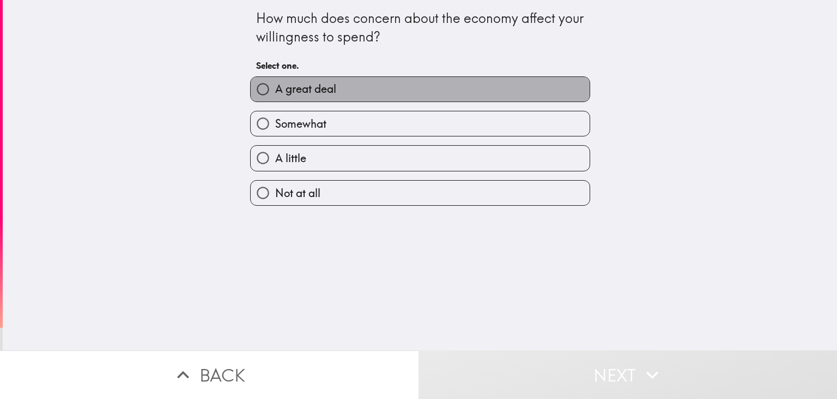
click at [413, 87] on label "A great deal" at bounding box center [420, 89] width 339 height 25
click at [275, 87] on input "A great deal" at bounding box center [263, 89] width 25 height 25
radio input "true"
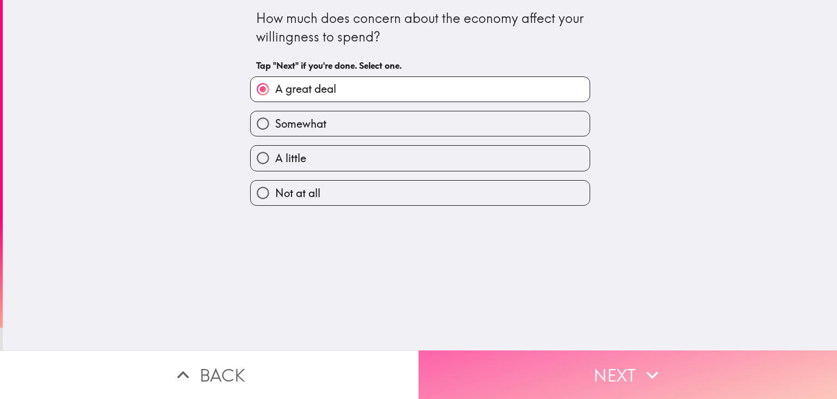
click at [540, 366] on button "Next" at bounding box center [628, 374] width 419 height 49
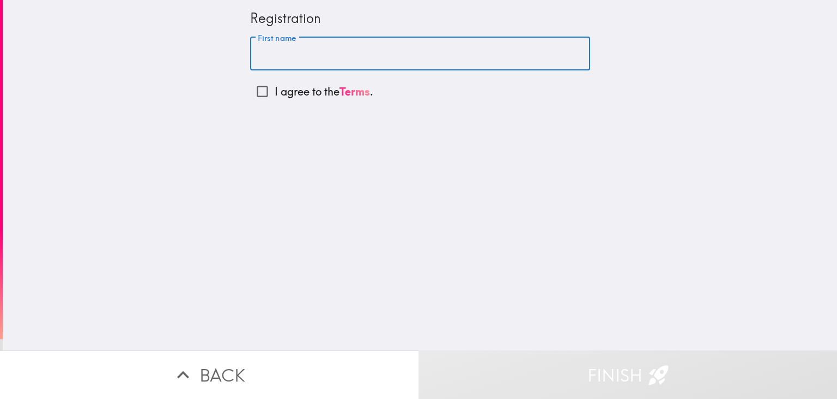
click at [367, 52] on input "First name" at bounding box center [420, 54] width 340 height 34
type input "[PERSON_NAME]"
click at [264, 88] on input "I agree to the Terms ." at bounding box center [262, 91] width 25 height 25
checkbox input "true"
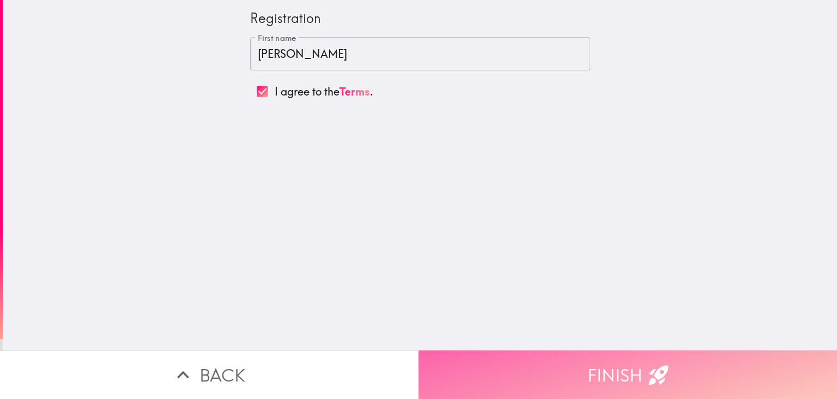
click at [586, 376] on button "Finish" at bounding box center [628, 374] width 419 height 49
